Goal: Task Accomplishment & Management: Manage account settings

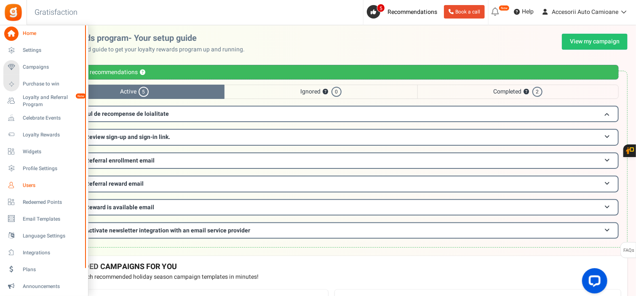
drag, startPoint x: 23, startPoint y: 184, endPoint x: 13, endPoint y: 185, distance: 9.7
click at [13, 185] on icon at bounding box center [11, 185] width 14 height 14
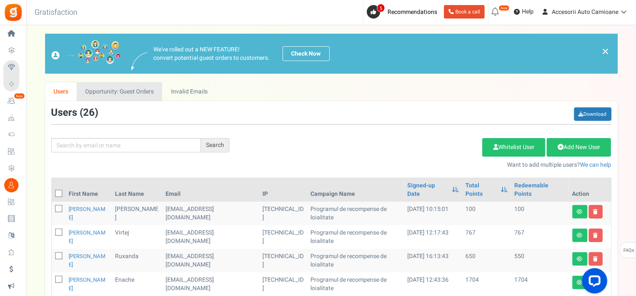
click at [115, 94] on link "Opportunity: Guest Orders" at bounding box center [120, 91] width 86 height 19
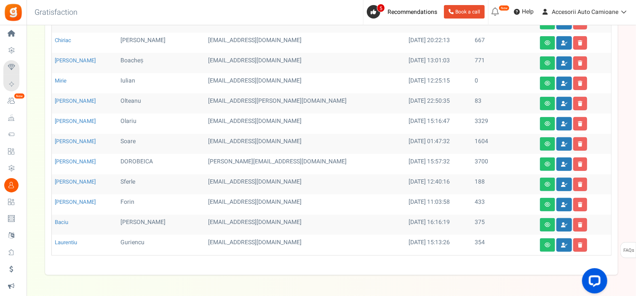
scroll to position [202, 0]
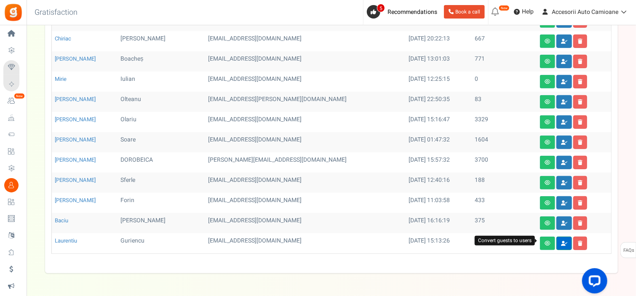
click at [561, 242] on icon at bounding box center [564, 243] width 6 height 5
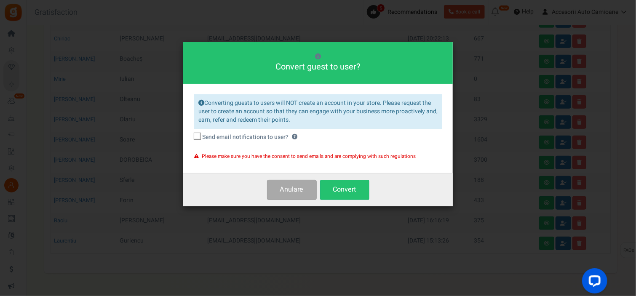
click at [196, 136] on icon at bounding box center [197, 136] width 5 height 5
click at [191, 136] on input "Send email notifications to user? ?" at bounding box center [187, 137] width 5 height 5
checkbox input "true"
click at [341, 192] on button "Convert" at bounding box center [344, 190] width 49 height 20
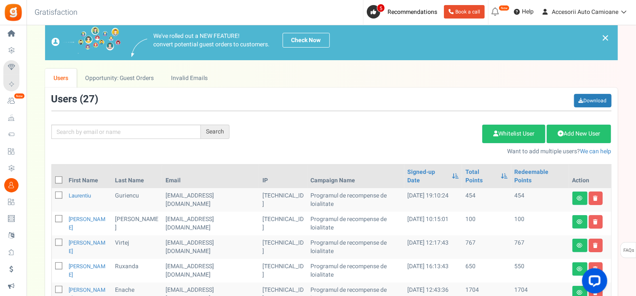
scroll to position [0, 0]
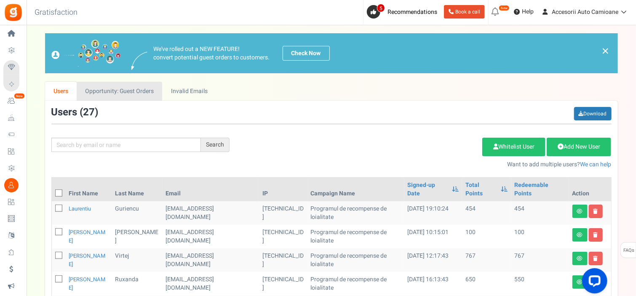
click at [124, 86] on link "Opportunity: Guest Orders" at bounding box center [120, 91] width 86 height 19
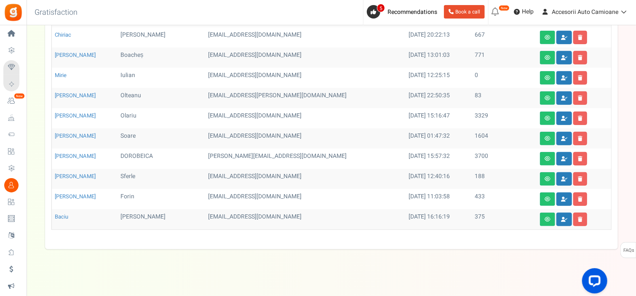
scroll to position [207, 0]
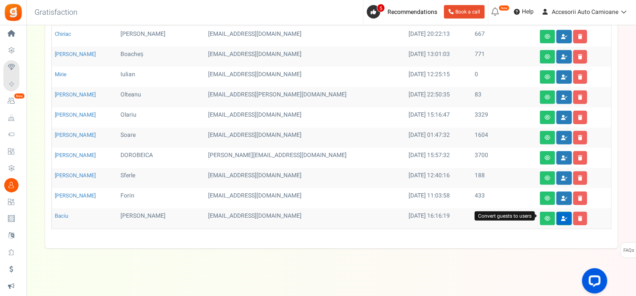
click at [557, 216] on link at bounding box center [565, 218] width 16 height 13
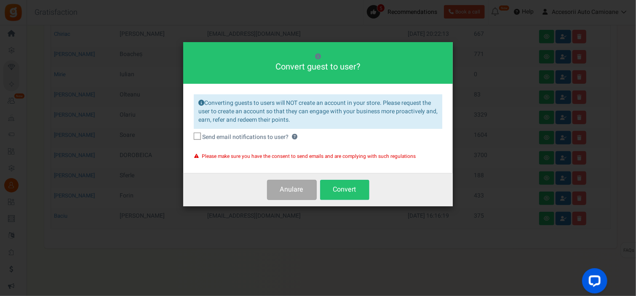
click at [198, 138] on icon at bounding box center [197, 136] width 5 height 5
click at [191, 138] on input "Send email notifications to user? ?" at bounding box center [187, 137] width 5 height 5
checkbox input "true"
click at [338, 198] on button "Convert" at bounding box center [344, 190] width 49 height 20
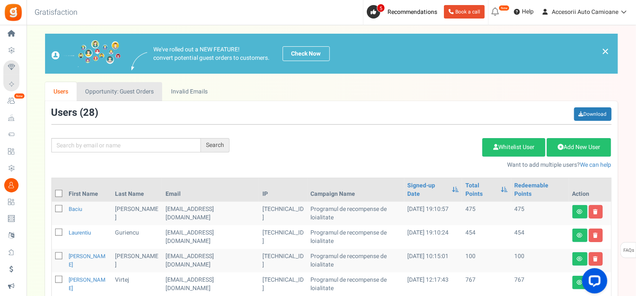
click at [125, 95] on link "Opportunity: Guest Orders" at bounding box center [120, 91] width 86 height 19
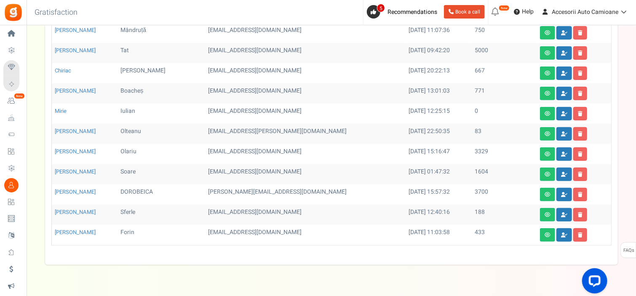
scroll to position [187, 0]
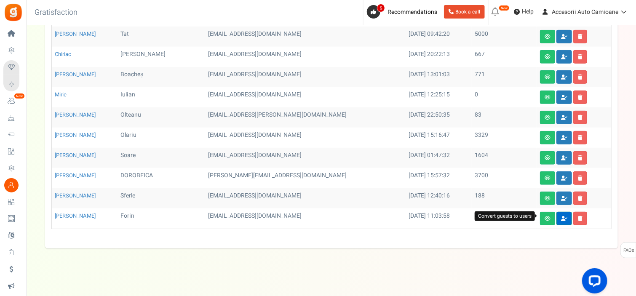
click at [557, 215] on link at bounding box center [565, 218] width 16 height 13
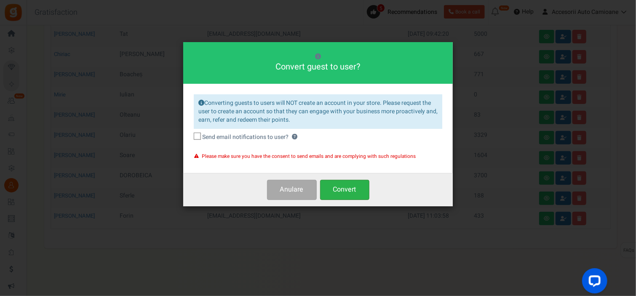
click at [359, 188] on button "Convert" at bounding box center [344, 190] width 49 height 20
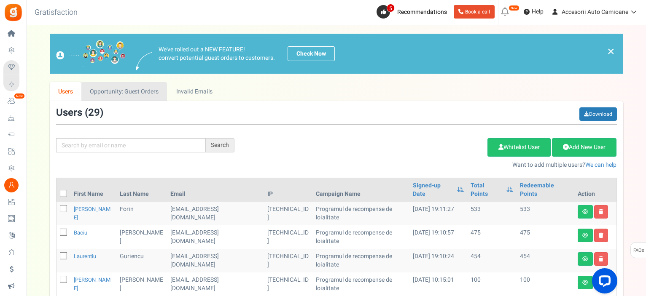
click at [145, 86] on link "Opportunity: Guest Orders" at bounding box center [124, 91] width 86 height 19
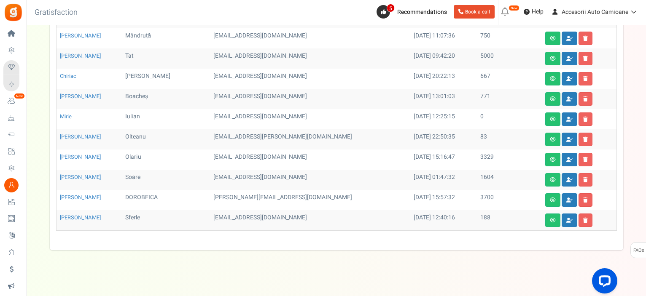
scroll to position [167, 0]
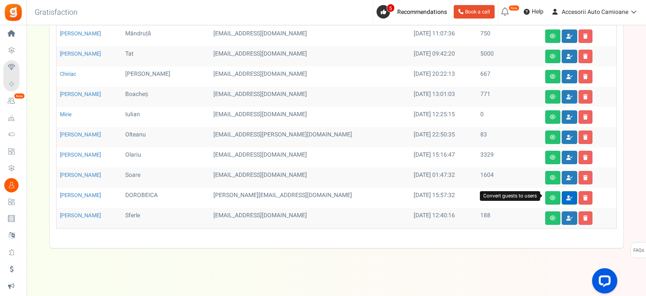
click at [561, 191] on link at bounding box center [569, 197] width 16 height 13
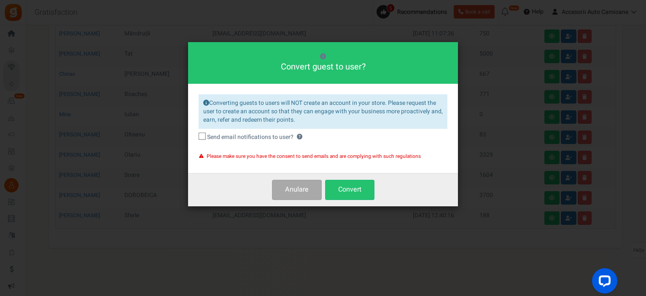
click at [202, 136] on icon at bounding box center [202, 136] width 5 height 5
click at [196, 136] on input "Send email notifications to user? ?" at bounding box center [192, 137] width 5 height 5
checkbox input "true"
click at [351, 185] on button "Convert" at bounding box center [349, 190] width 49 height 20
